Goal: Information Seeking & Learning: Learn about a topic

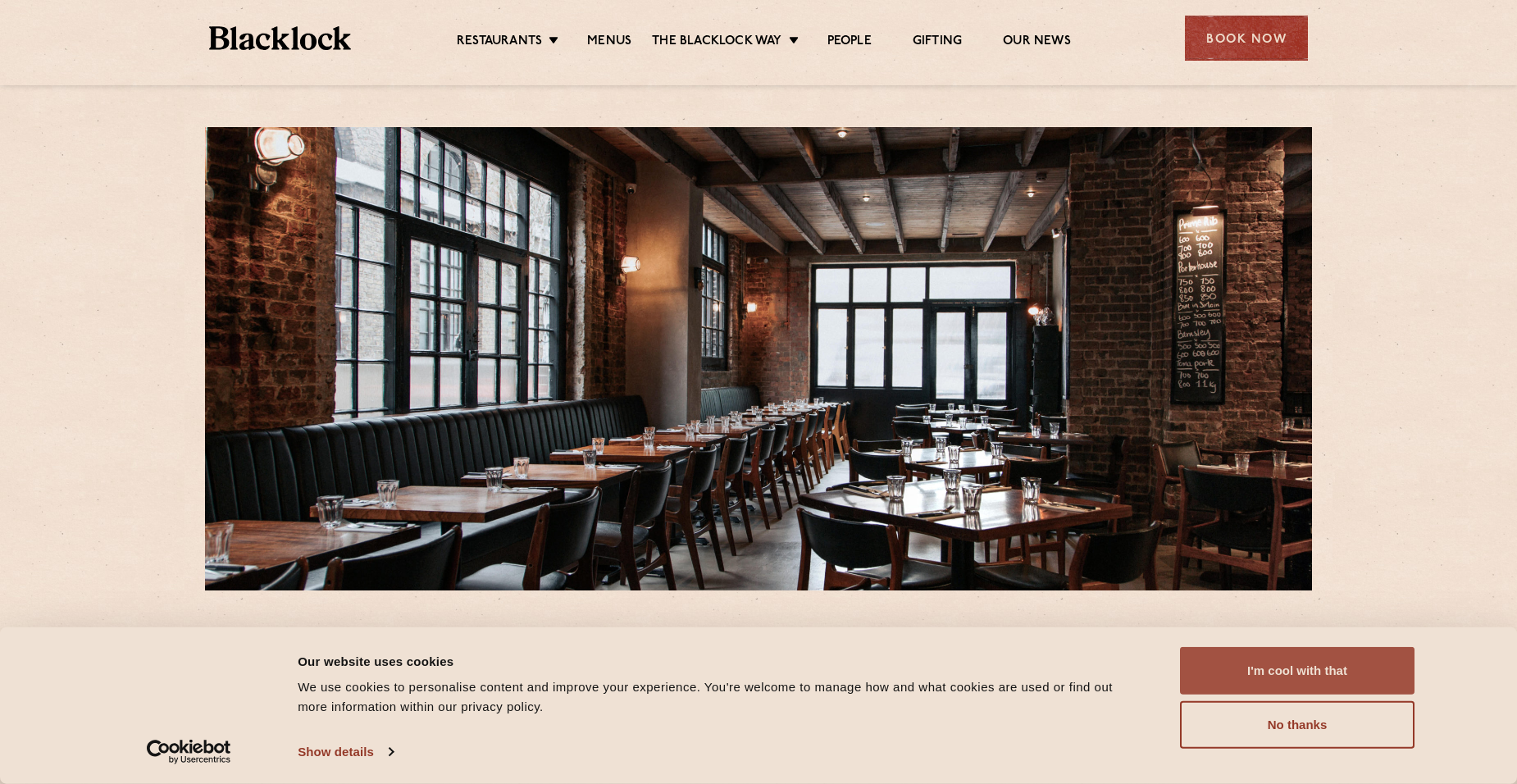
click at [1334, 671] on button "I'm cool with that" at bounding box center [1297, 670] width 234 height 47
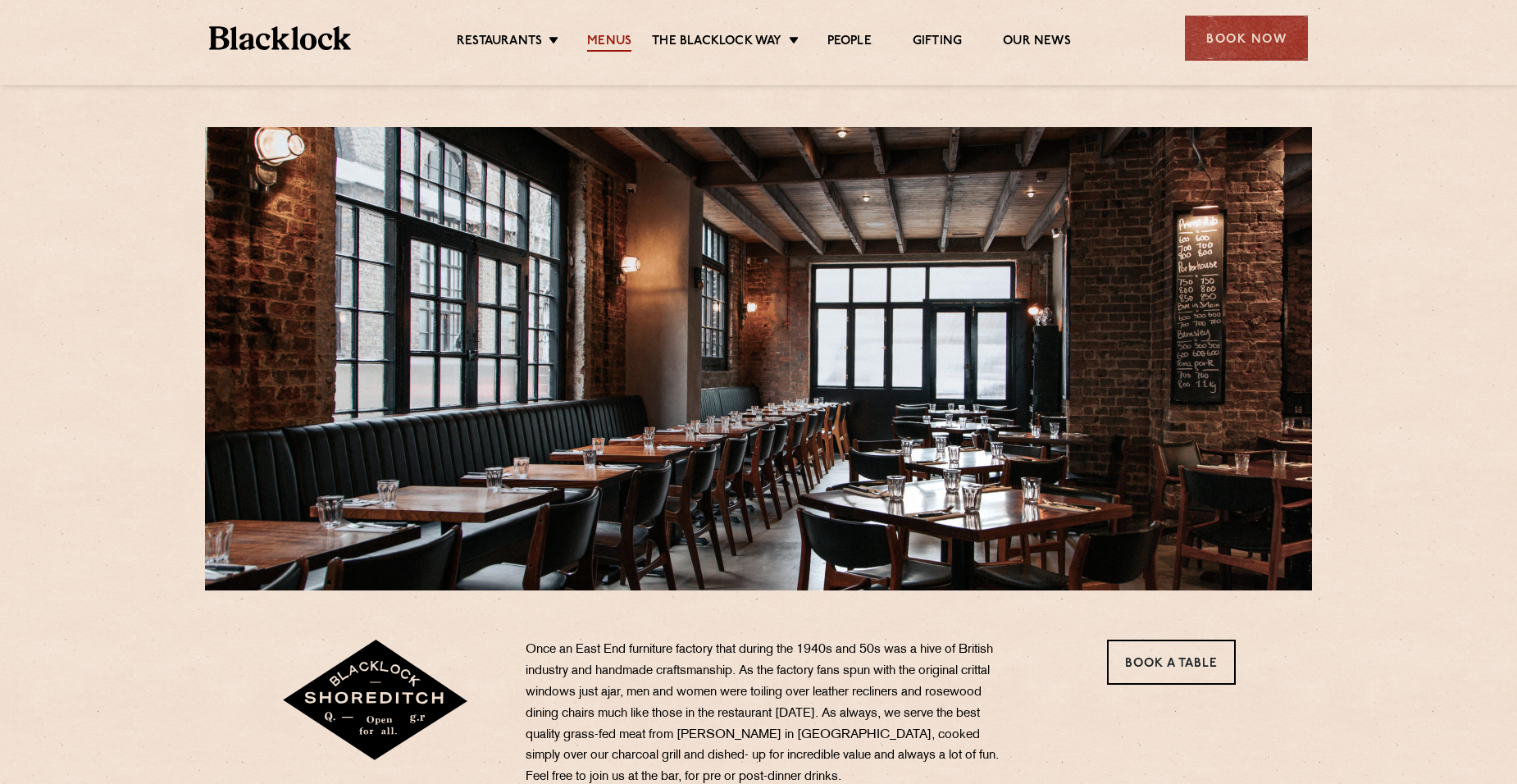
click at [602, 41] on link "Menus" at bounding box center [609, 43] width 45 height 18
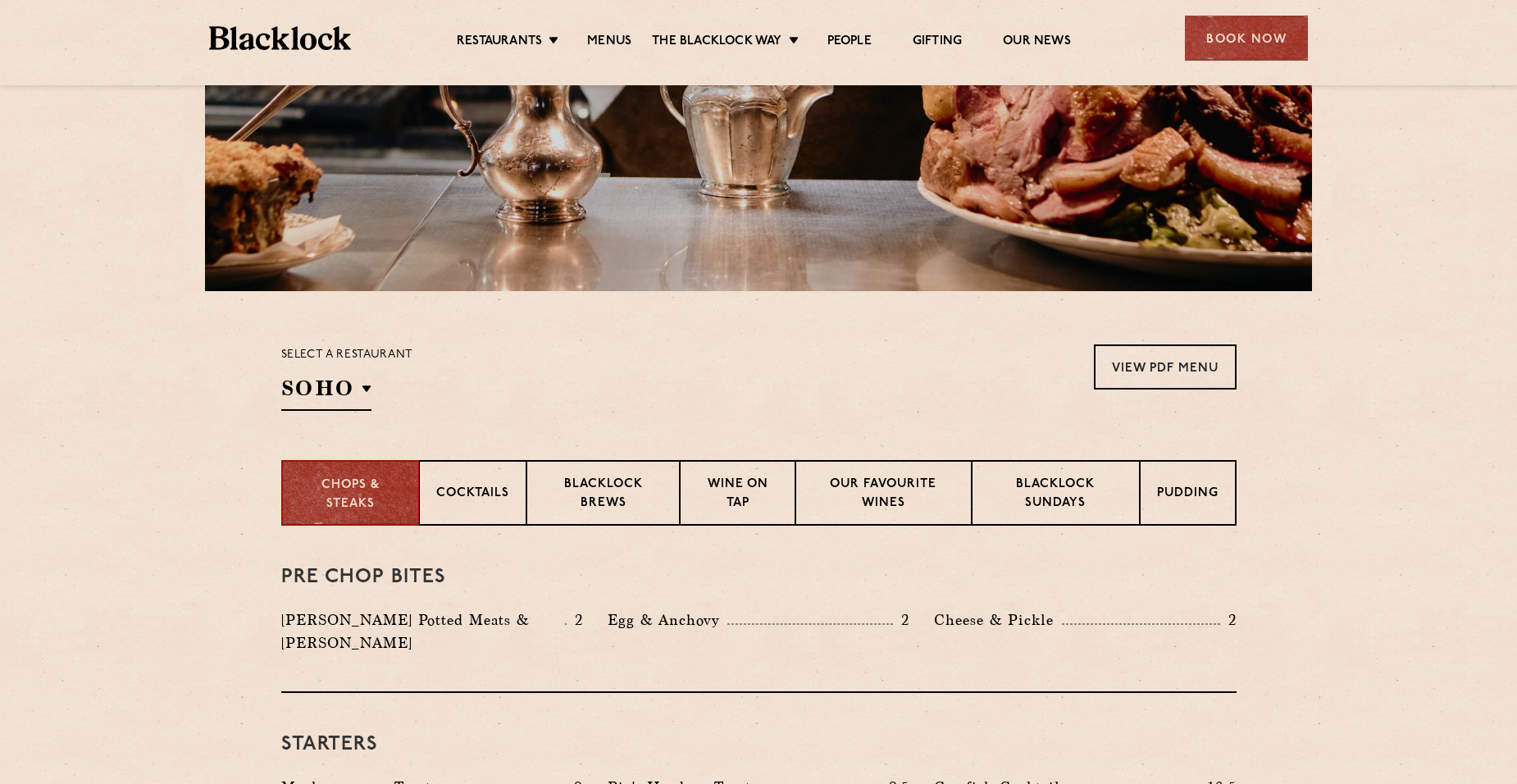
scroll to position [328, 0]
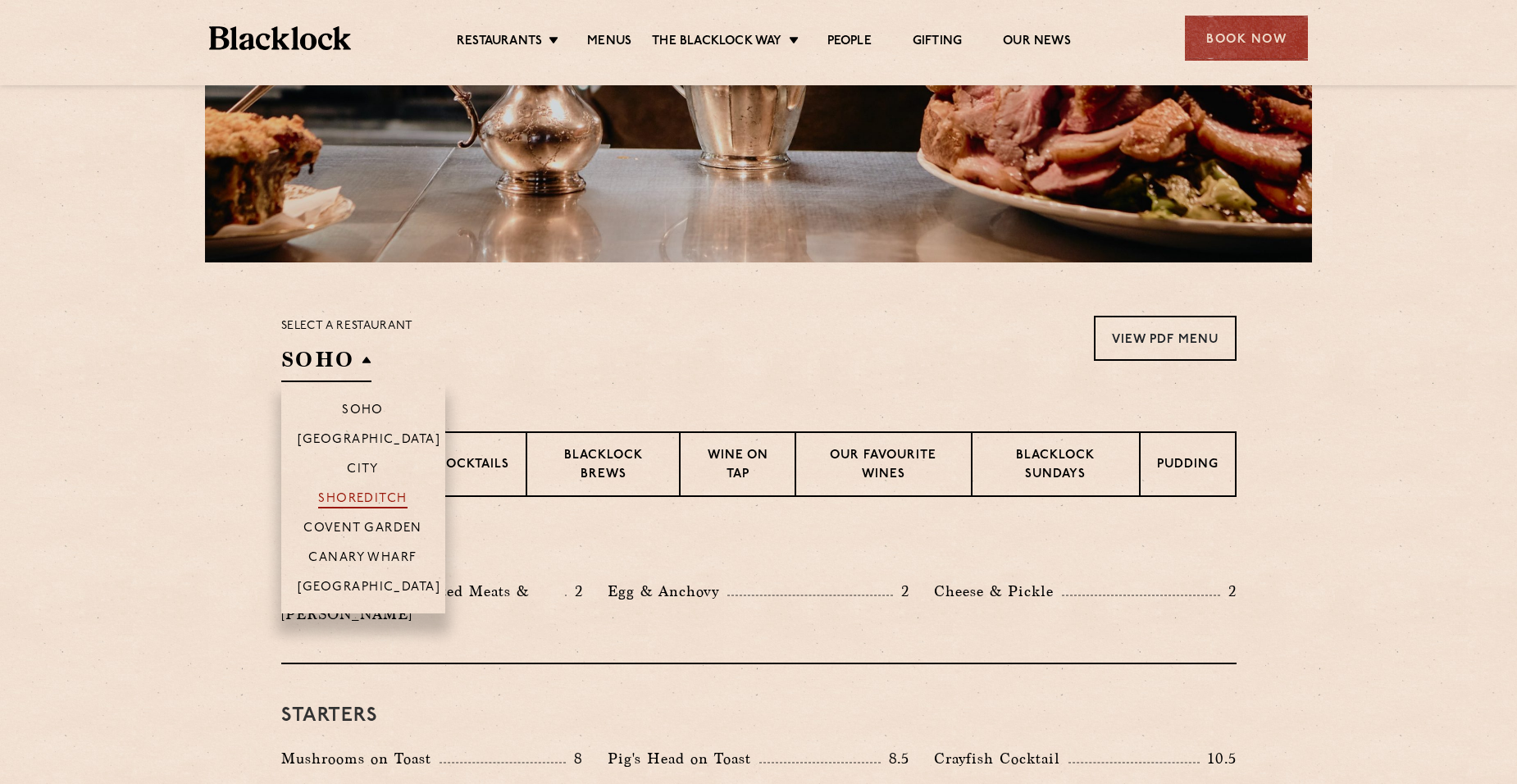
click at [371, 499] on p "Shoreditch" at bounding box center [363, 500] width 89 height 16
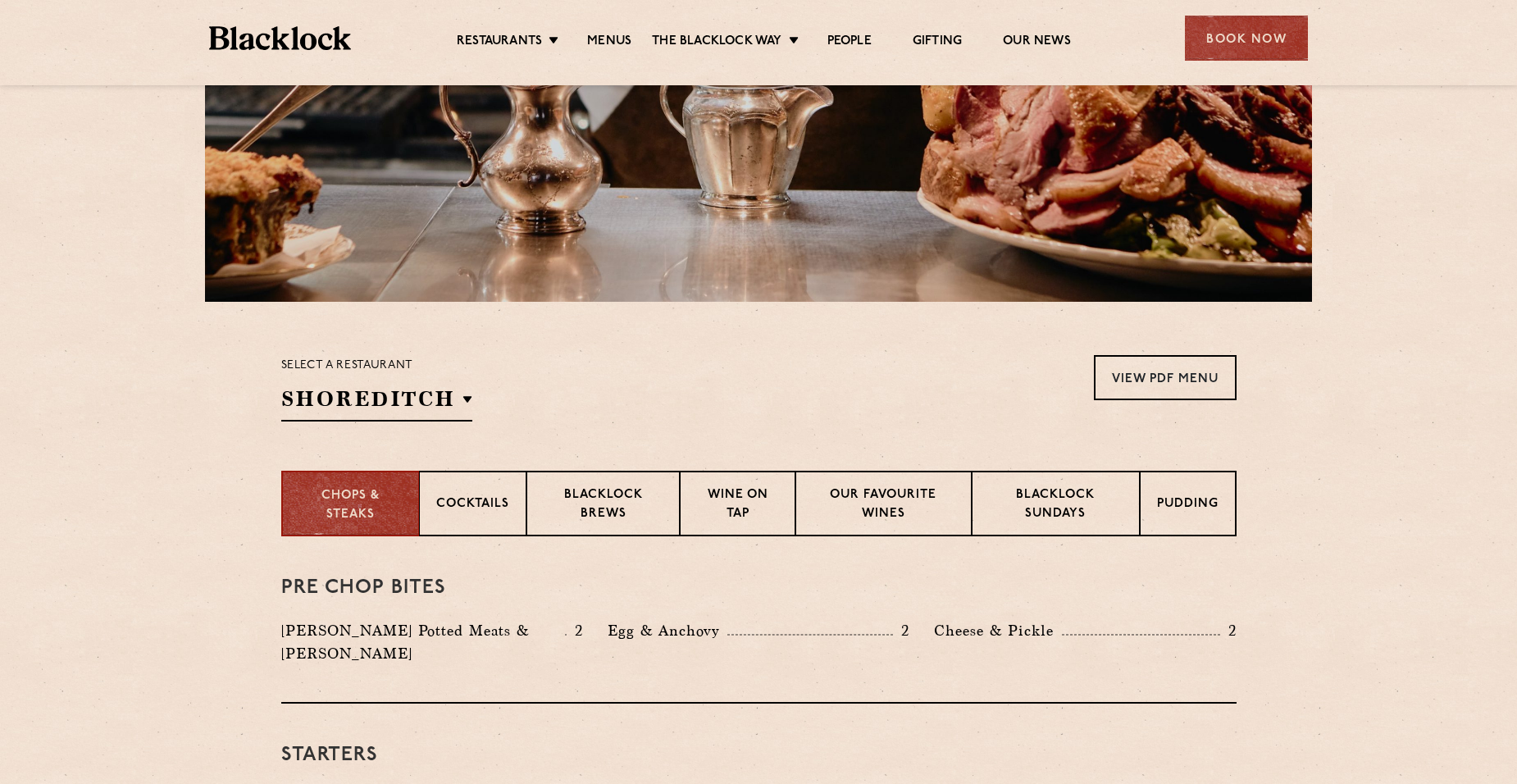
scroll to position [0, 0]
